Goal: Find specific page/section: Find specific page/section

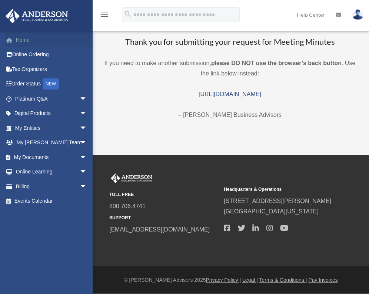
click at [19, 40] on link "Home" at bounding box center [51, 40] width 93 height 15
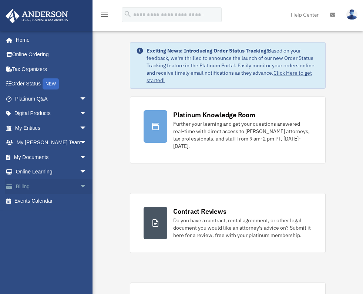
click at [41, 184] on link "Billing arrow_drop_down" at bounding box center [51, 186] width 93 height 15
click at [47, 187] on link "Billing arrow_drop_down" at bounding box center [51, 186] width 93 height 15
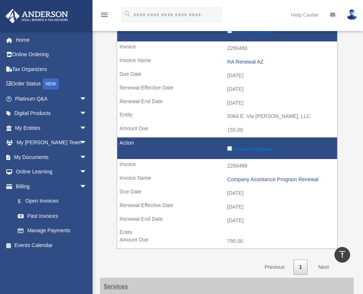
scroll to position [296, 0]
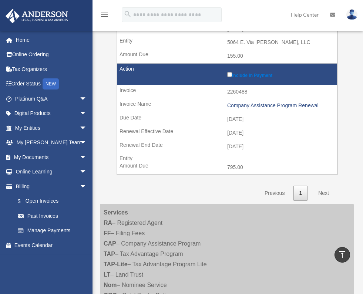
click at [329, 193] on link "Next" at bounding box center [324, 193] width 22 height 15
click at [325, 193] on link "Next" at bounding box center [324, 193] width 22 height 15
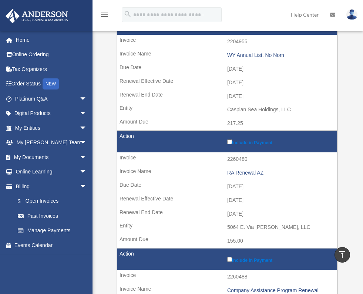
scroll to position [0, 0]
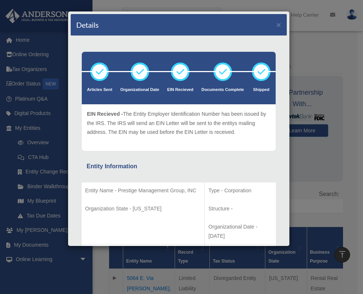
scroll to position [148, 0]
